Goal: Find contact information: Find contact information

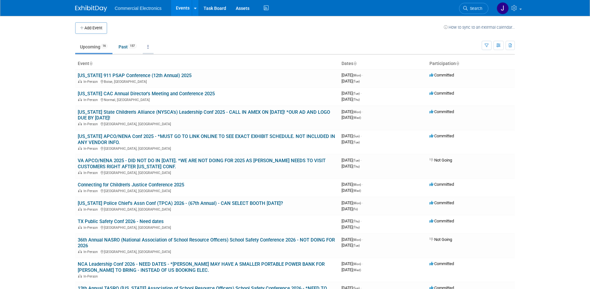
click at [149, 46] on icon at bounding box center [147, 47] width 1 height 4
click at [162, 74] on link "Grouped Annually Events grouped by year" at bounding box center [168, 75] width 51 height 14
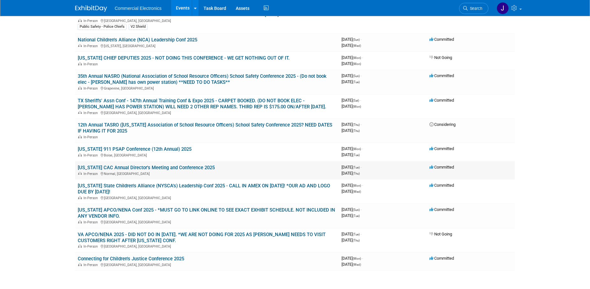
scroll to position [195, 0]
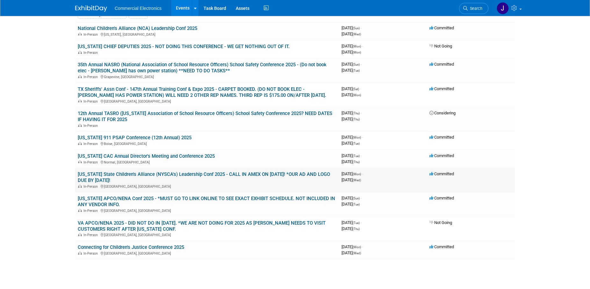
click at [220, 175] on link "[US_STATE] State Children's Alliance (NYSCA's) Leadership Conf 2025 - CALL IN A…" at bounding box center [204, 177] width 252 height 12
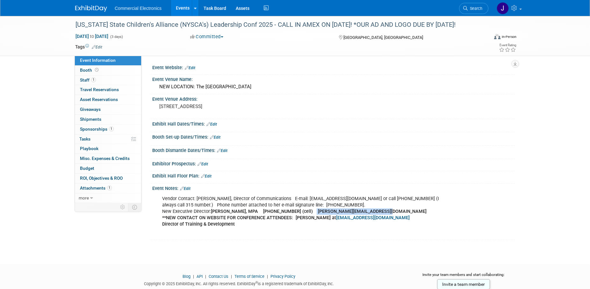
drag, startPoint x: 304, startPoint y: 212, endPoint x: 368, endPoint y: 215, distance: 63.7
click at [368, 215] on div "Vendor Contact: [PERSON_NAME], Director of Communications E-mail: [EMAIL_ADDRES…" at bounding box center [301, 214] width 287 height 45
copy b "[PERSON_NAME][EMAIL_ADDRESS][DOMAIN_NAME]"
